Goal: Task Accomplishment & Management: Manage account settings

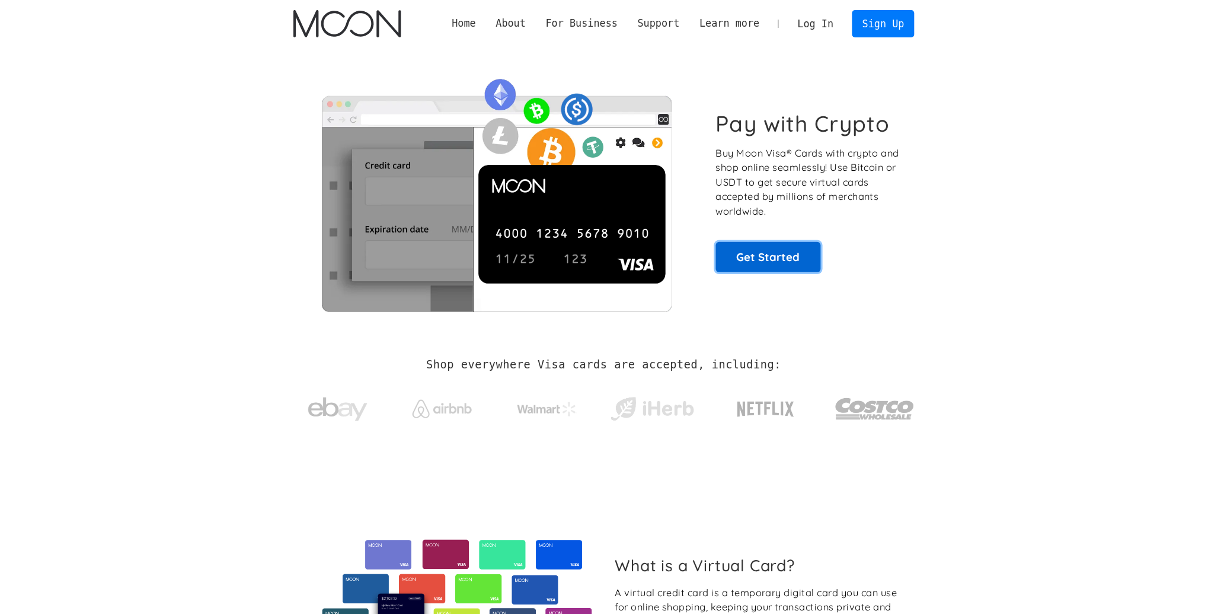
click at [763, 267] on link "Get Started" at bounding box center [768, 257] width 105 height 30
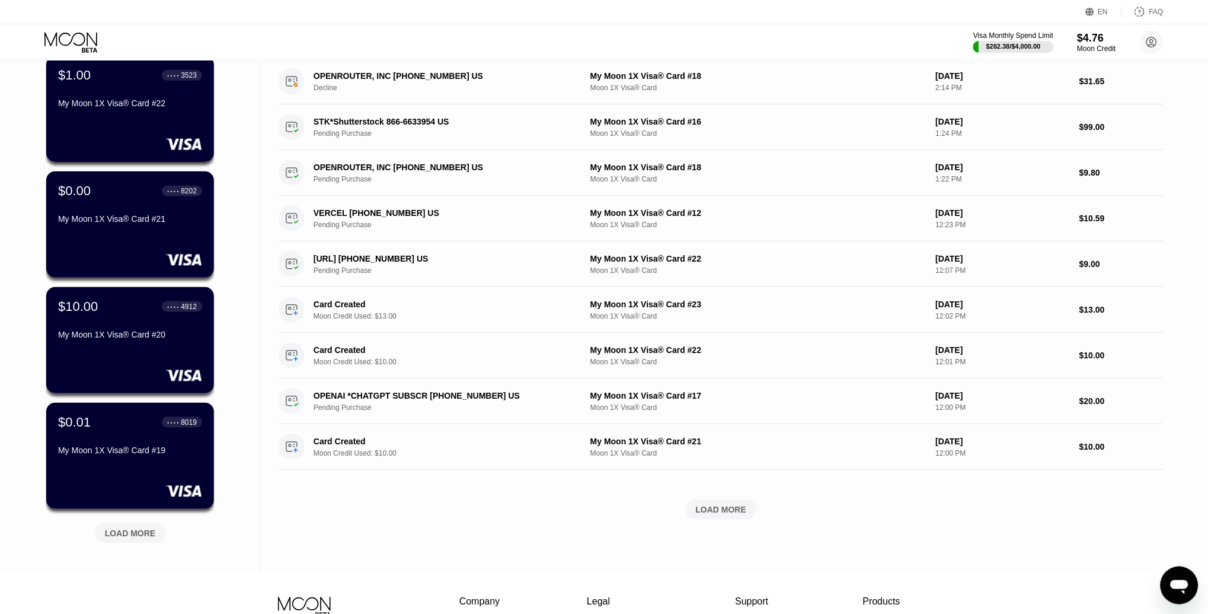
scroll to position [217, 0]
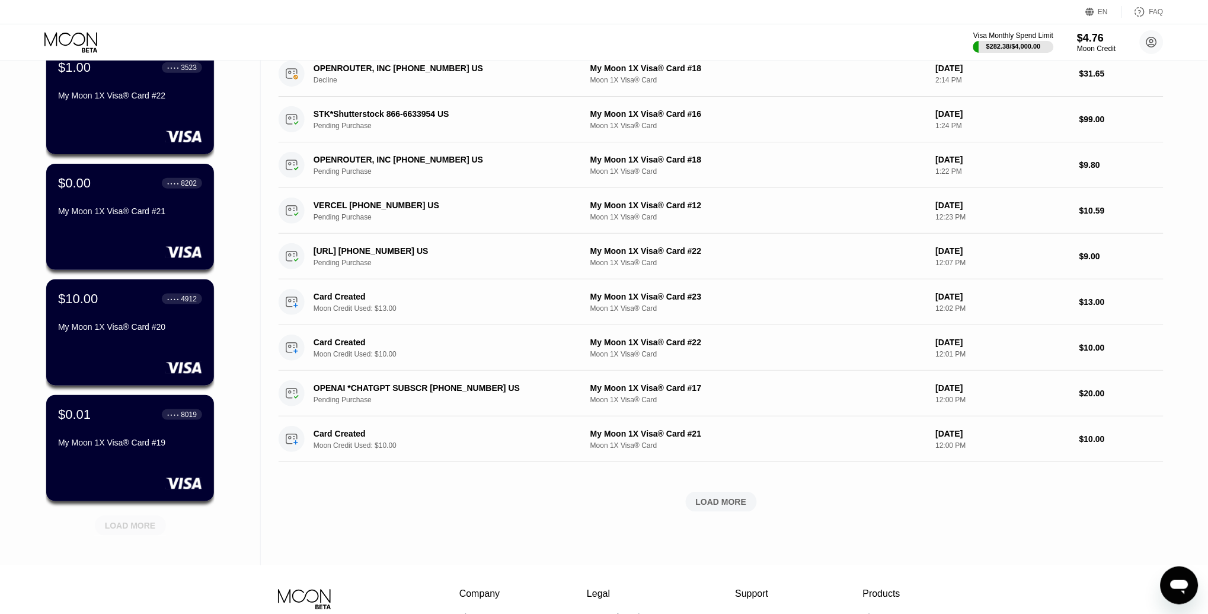
click at [133, 521] on div "LOAD MORE" at bounding box center [130, 525] width 51 height 11
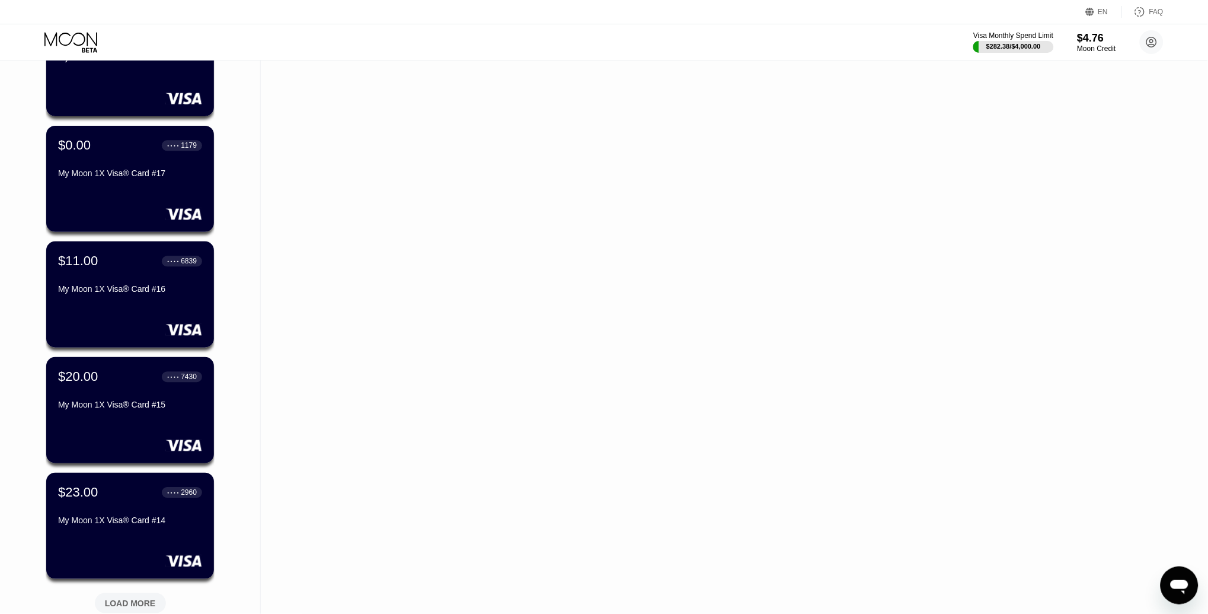
scroll to position [720, 0]
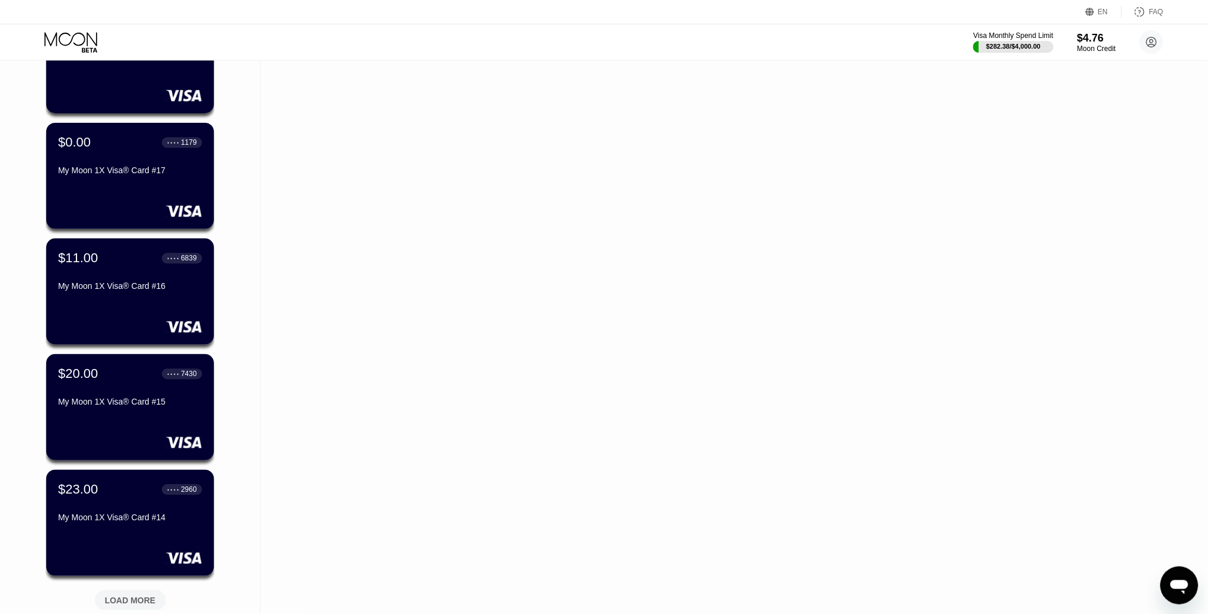
click at [106, 590] on div "LOAD MORE" at bounding box center [130, 600] width 71 height 20
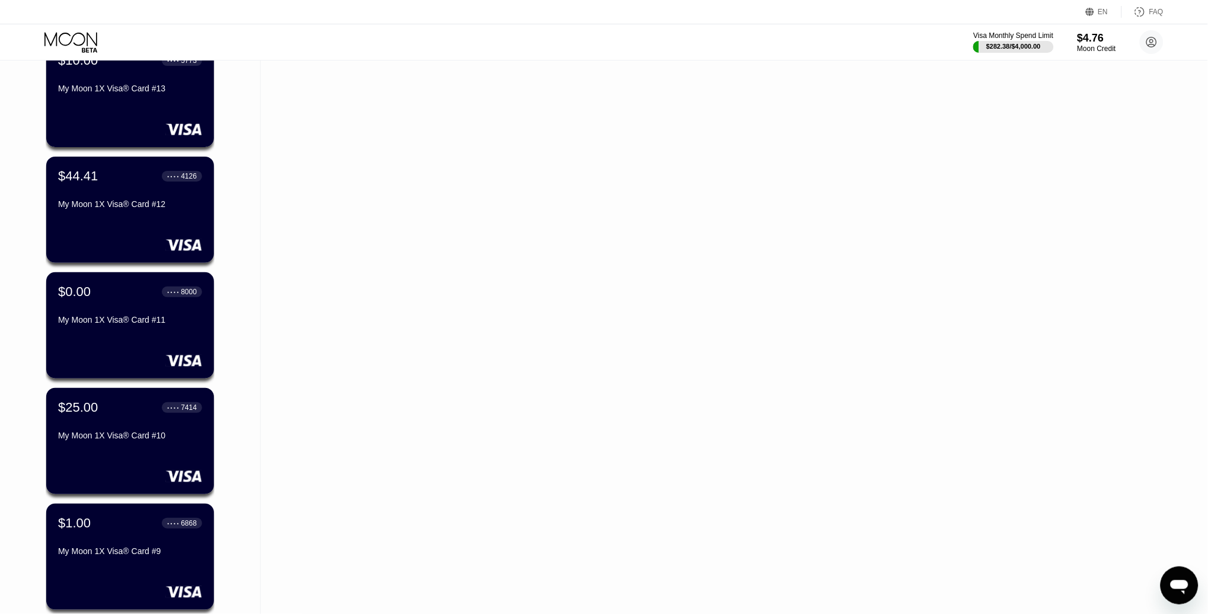
scroll to position [1405, 0]
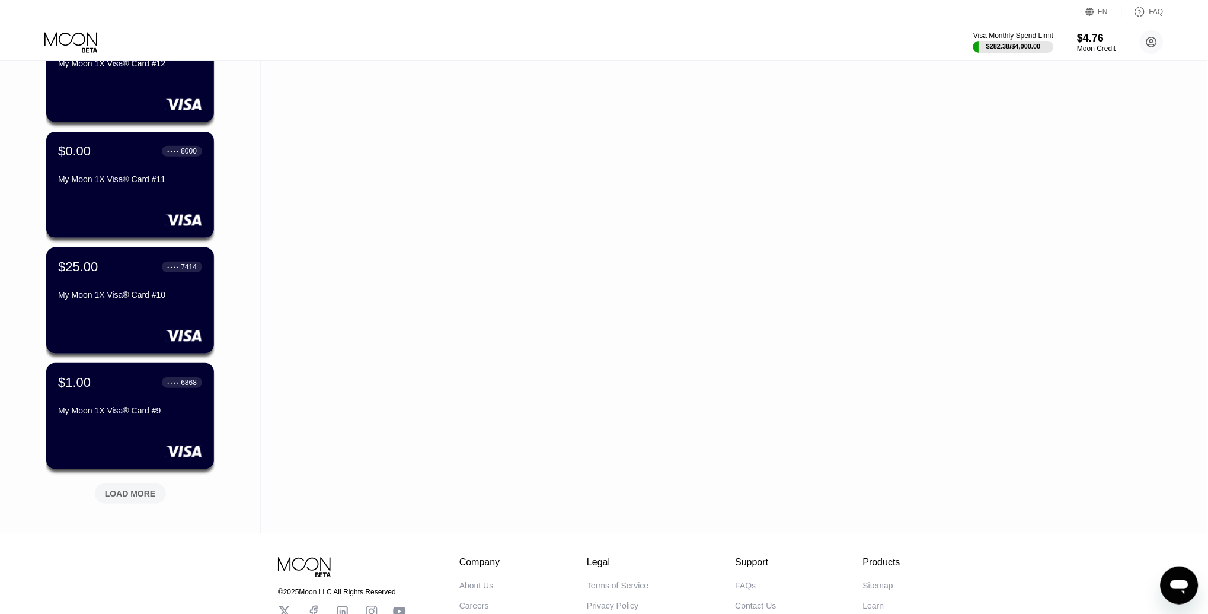
click at [125, 488] on div "LOAD MORE" at bounding box center [130, 493] width 51 height 11
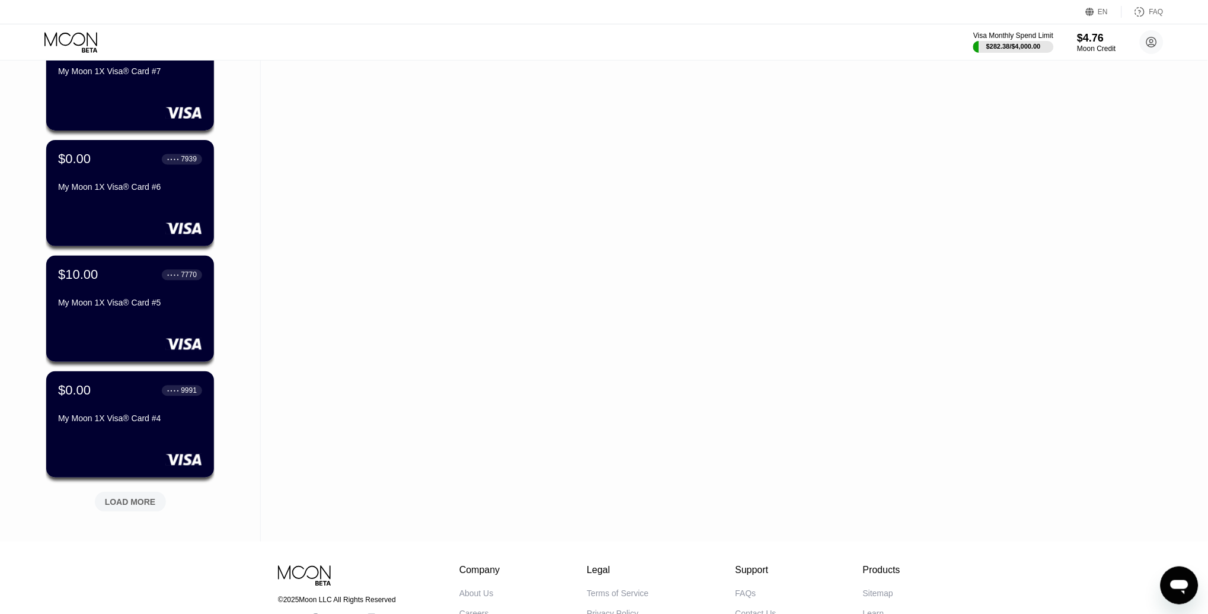
scroll to position [2005, 0]
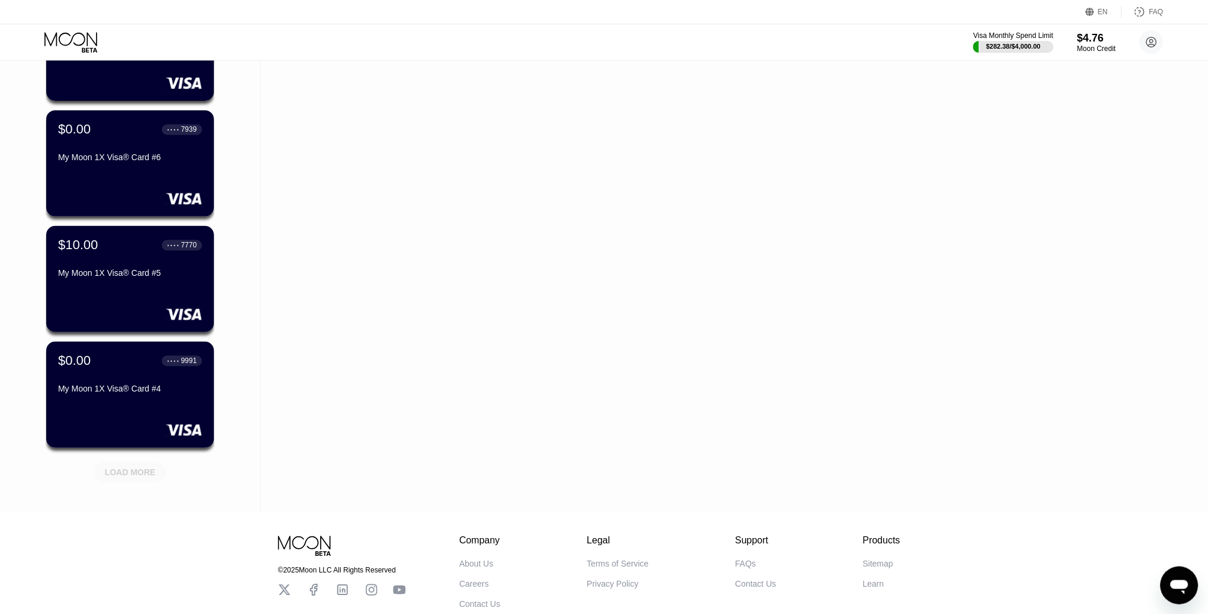
click at [138, 477] on div "LOAD MORE" at bounding box center [130, 472] width 71 height 20
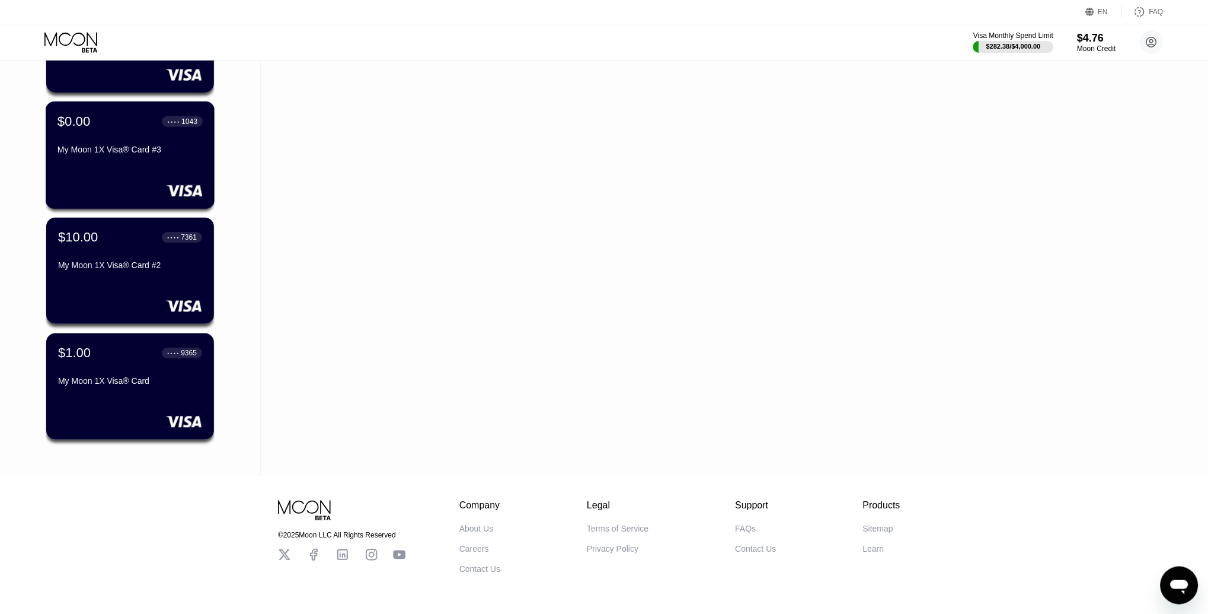
scroll to position [2393, 0]
